Goal: Book appointment/travel/reservation

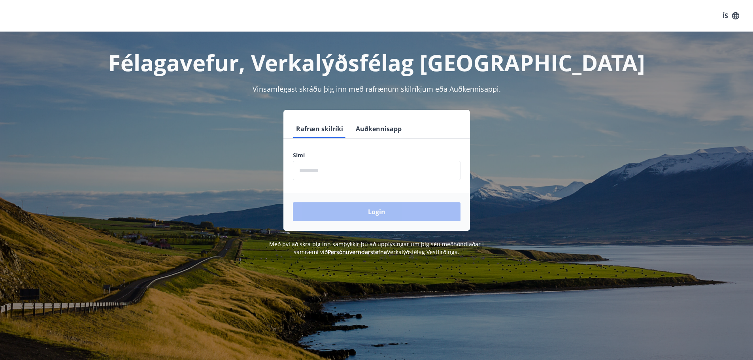
click at [318, 165] on input "phone" at bounding box center [377, 170] width 168 height 19
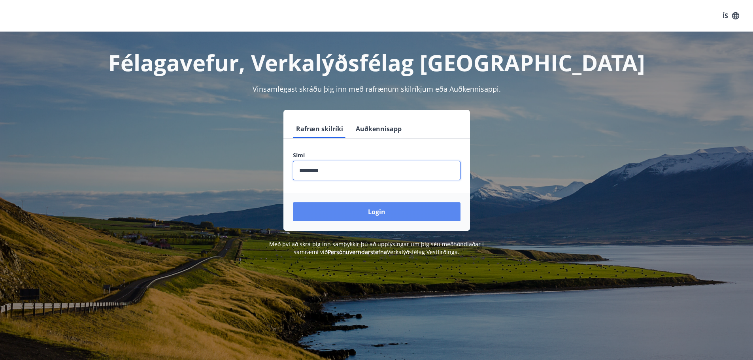
type input "********"
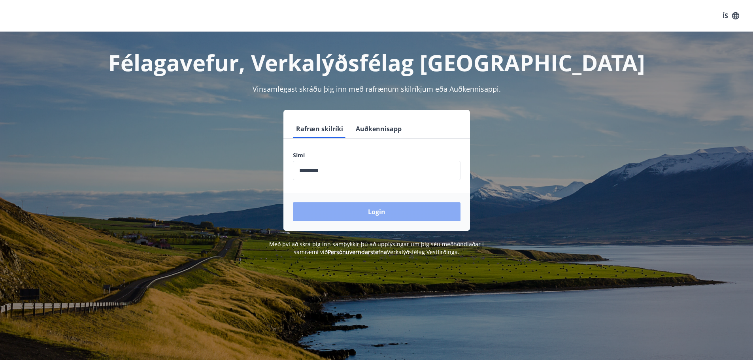
click at [365, 210] on button "Login" at bounding box center [377, 211] width 168 height 19
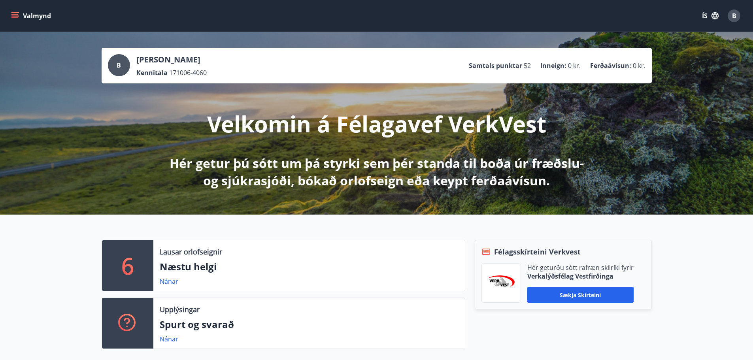
click at [15, 10] on button "Valmynd" at bounding box center [31, 16] width 45 height 14
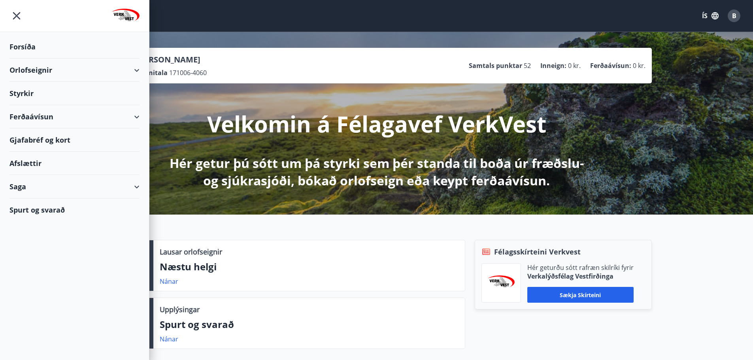
click at [138, 69] on div "Orlofseignir" at bounding box center [74, 70] width 130 height 23
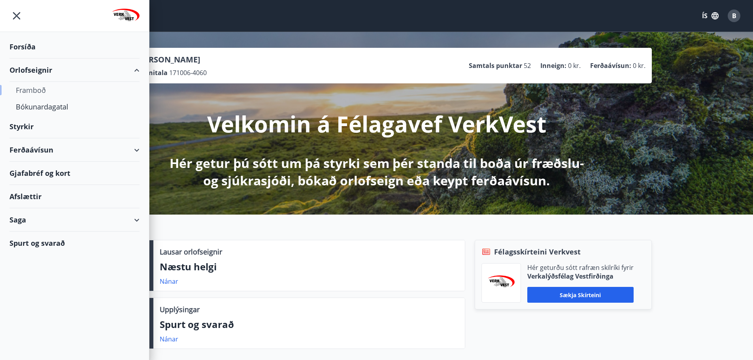
click at [33, 89] on div "Framboð" at bounding box center [74, 90] width 117 height 17
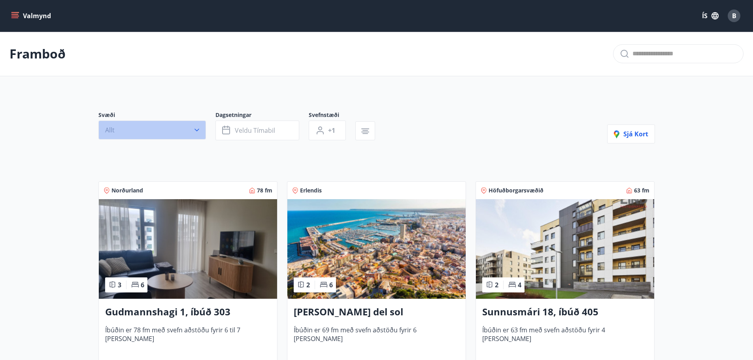
click at [201, 132] on button "Allt" at bounding box center [152, 130] width 108 height 19
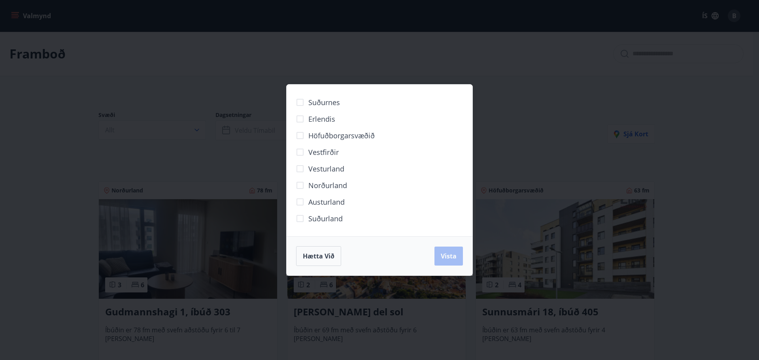
click at [190, 103] on div "Suðurnes Erlendis Höfuðborgarsvæðið Vestfirðir Vesturland Norðurland Austurland…" at bounding box center [379, 180] width 759 height 360
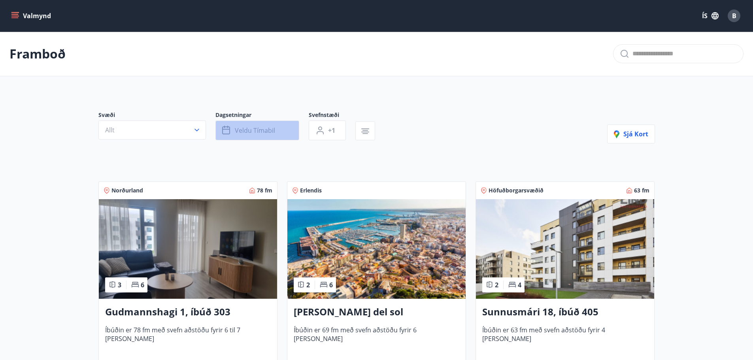
click at [273, 129] on span "Veldu tímabil" at bounding box center [255, 130] width 40 height 9
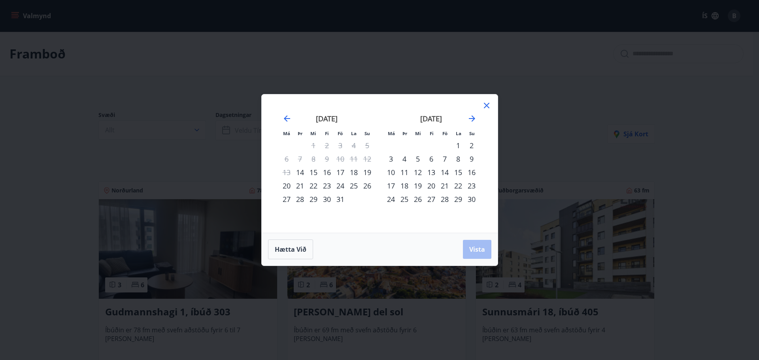
click at [449, 174] on div "14" at bounding box center [444, 172] width 13 height 13
click at [409, 186] on div "18" at bounding box center [404, 185] width 13 height 13
click at [474, 250] on span "Vista" at bounding box center [477, 249] width 16 height 9
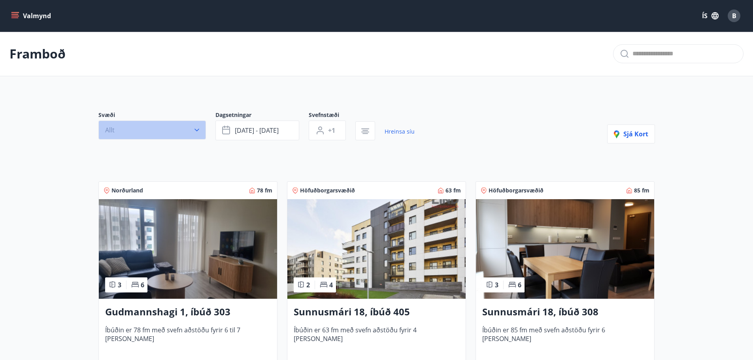
click at [190, 128] on button "Allt" at bounding box center [152, 130] width 108 height 19
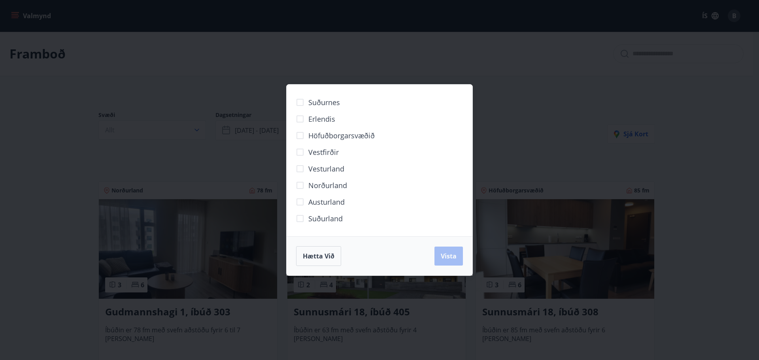
click at [334, 133] on span "Höfuðborgarsvæðið" at bounding box center [341, 135] width 66 height 10
click at [455, 257] on span "Vista" at bounding box center [449, 256] width 16 height 9
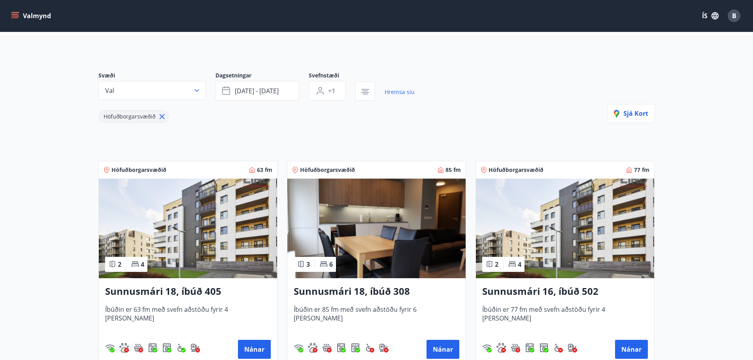
scroll to position [119, 0]
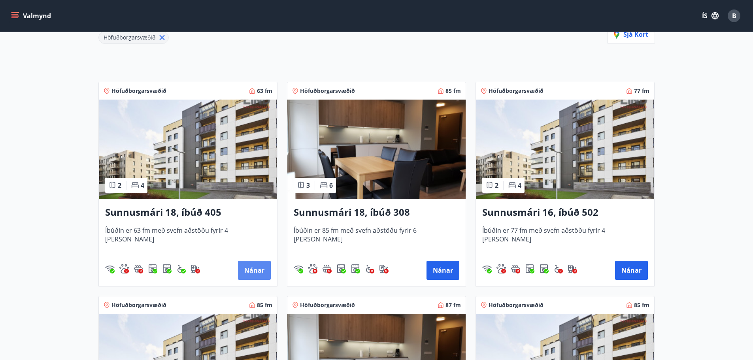
click at [261, 274] on button "Nánar" at bounding box center [254, 270] width 33 height 19
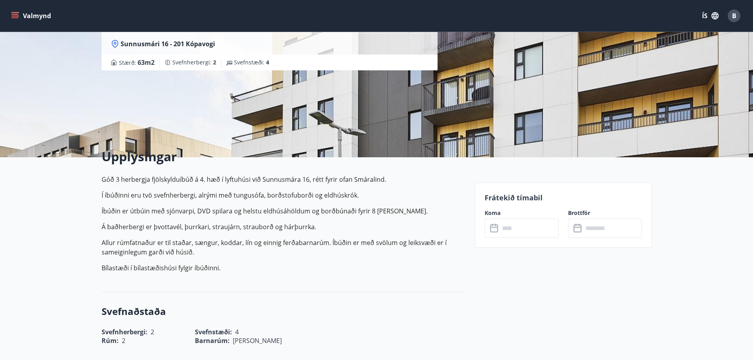
scroll to position [79, 0]
click at [499, 226] on icon at bounding box center [494, 229] width 9 height 9
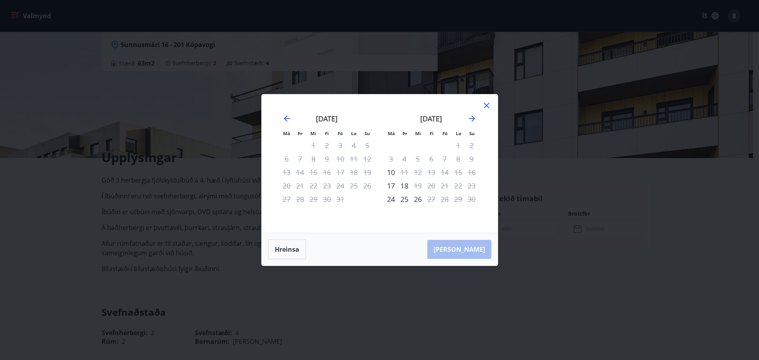
click at [487, 105] on icon at bounding box center [486, 105] width 9 height 9
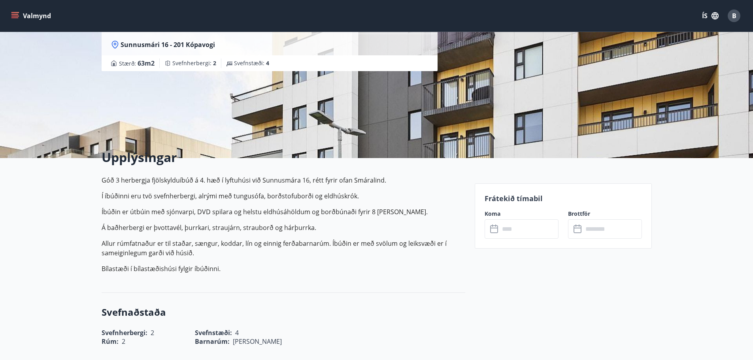
scroll to position [1, 0]
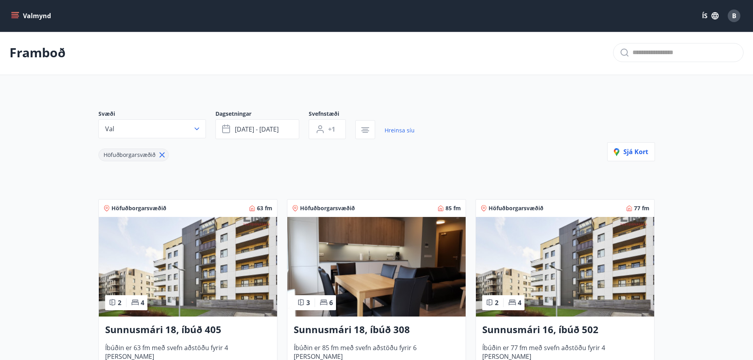
click at [338, 329] on h3 "Sunnusmári 18, íbúð 308" at bounding box center [377, 330] width 166 height 14
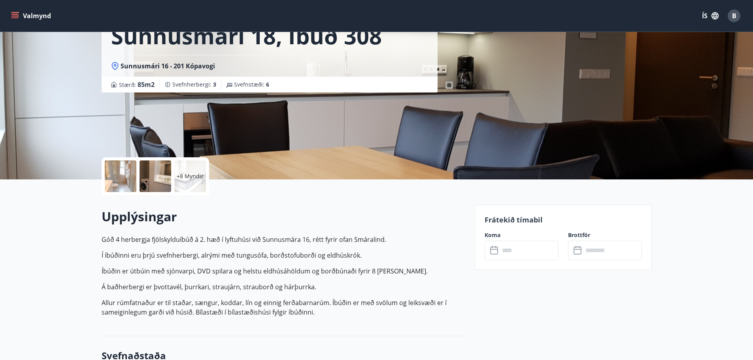
scroll to position [119, 0]
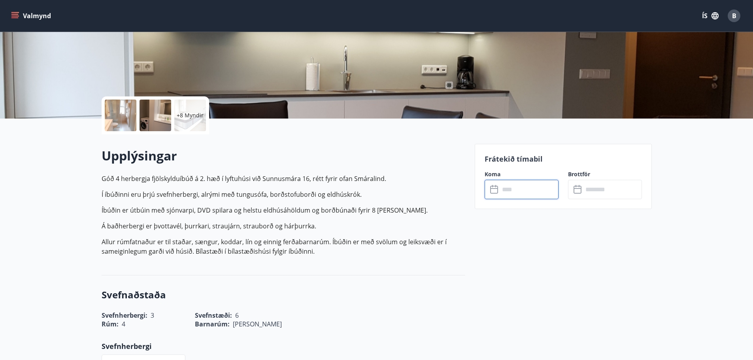
click at [502, 185] on input "text" at bounding box center [529, 189] width 59 height 19
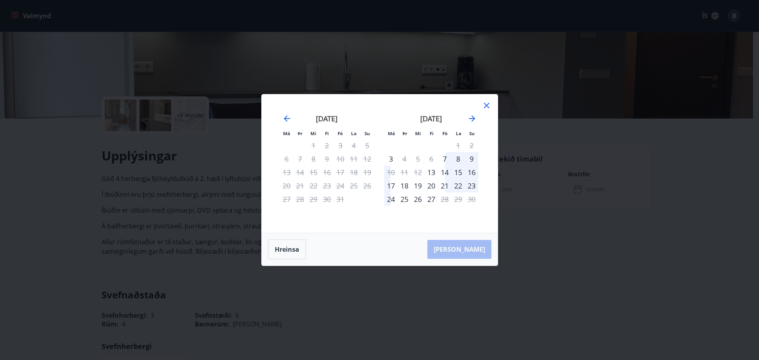
click at [484, 109] on icon at bounding box center [486, 105] width 9 height 9
